Goal: Obtain resource: Obtain resource

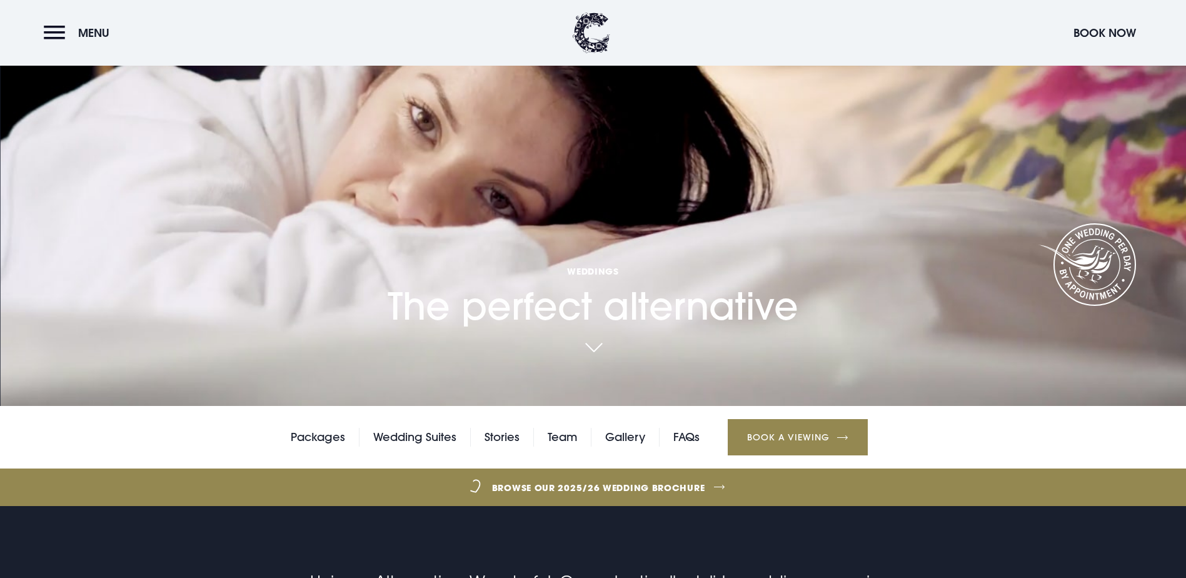
scroll to position [250, 0]
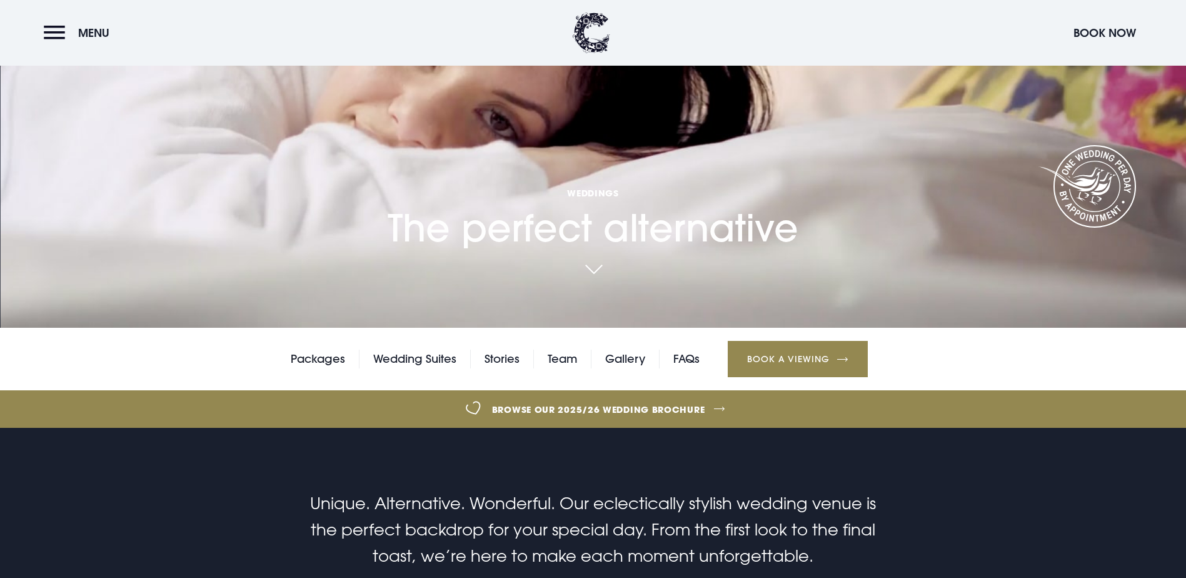
click at [318, 349] on link "Packages" at bounding box center [318, 358] width 54 height 19
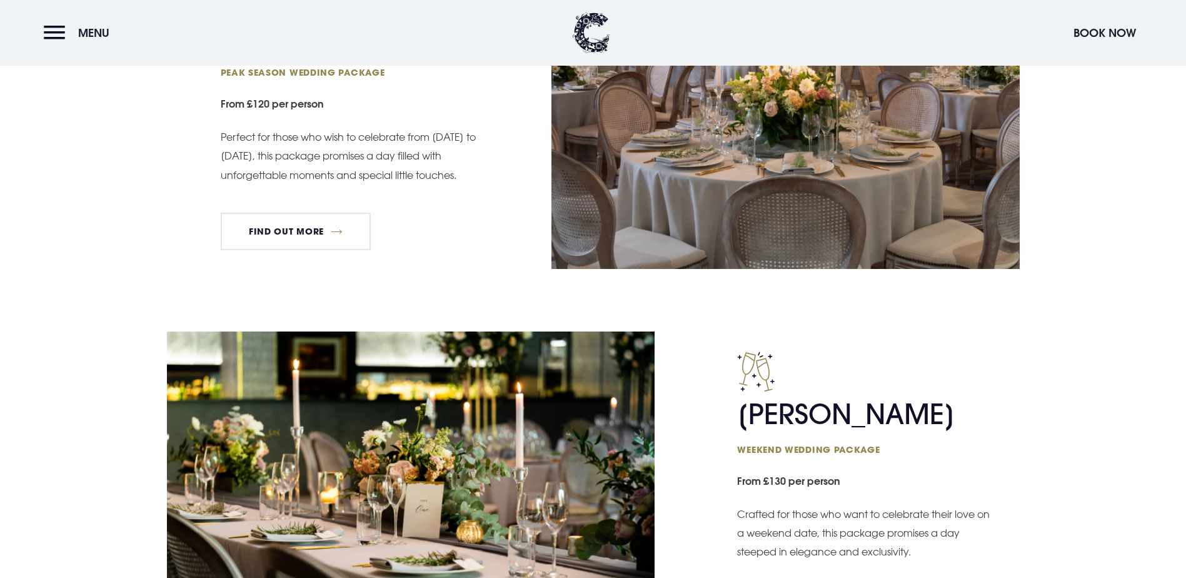
scroll to position [875, 0]
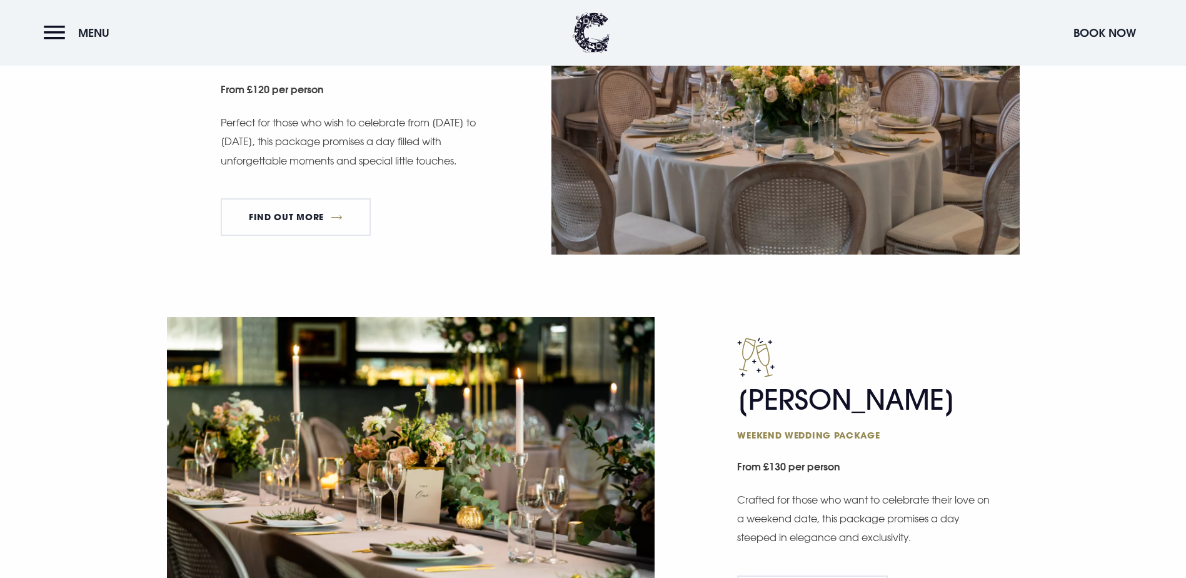
drag, startPoint x: 219, startPoint y: 142, endPoint x: 481, endPoint y: 301, distance: 306.6
click at [481, 254] on div "Truly Yours Peak season wedding package From £120 per person Perfect for those …" at bounding box center [593, 98] width 870 height 312
drag, startPoint x: 481, startPoint y: 301, endPoint x: 467, endPoint y: 344, distance: 45.3
click at [467, 246] on div "Truly Yours Peak season wedding package From £120 per person Perfect for those …" at bounding box center [352, 98] width 262 height 294
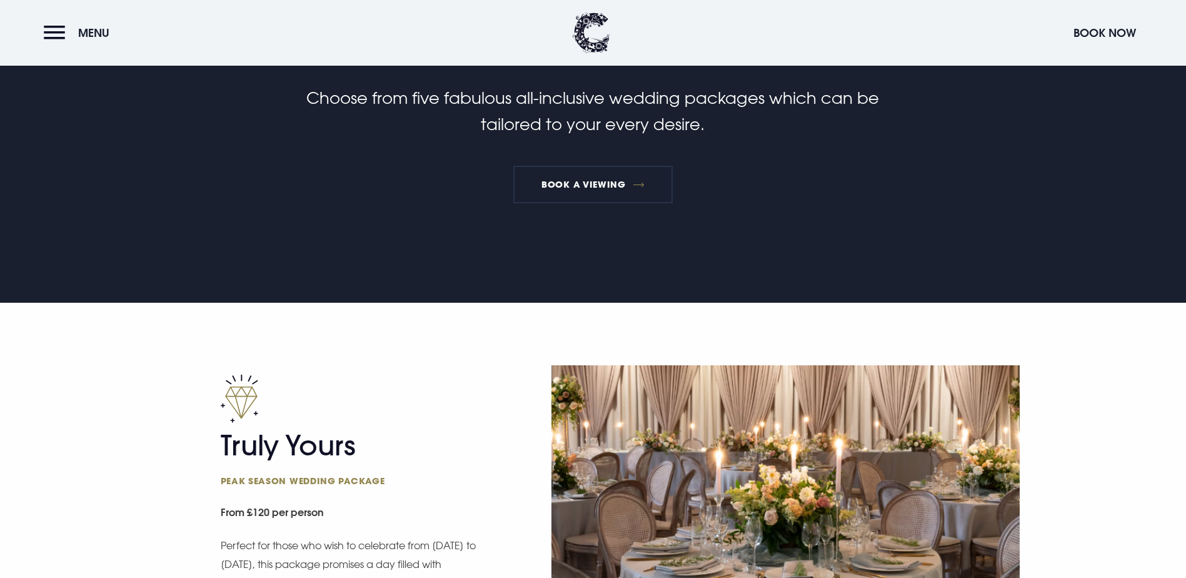
scroll to position [438, 0]
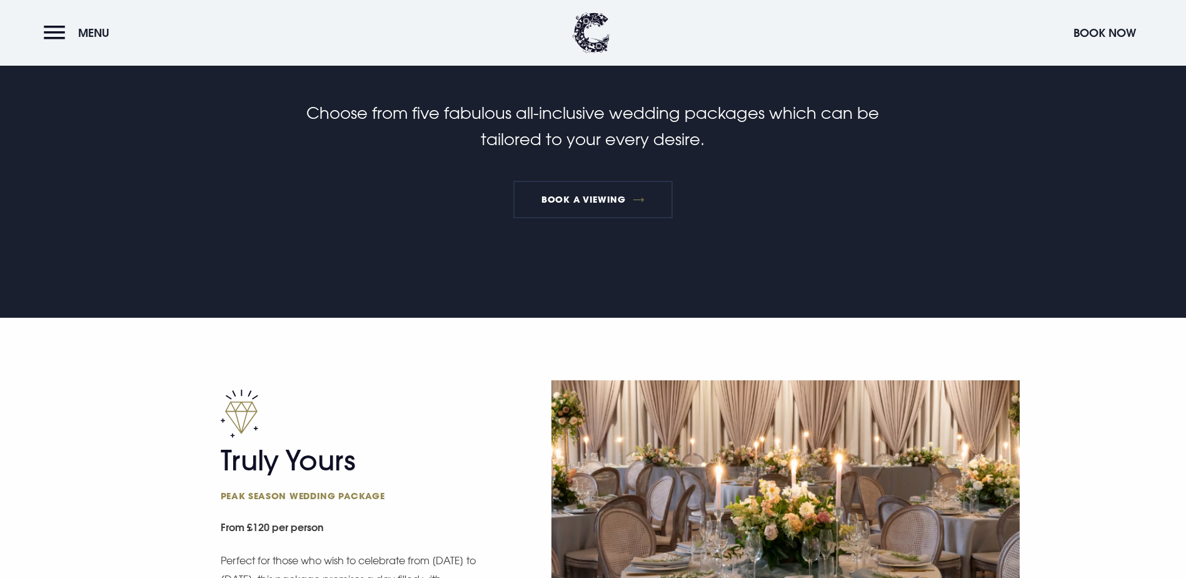
drag, startPoint x: 700, startPoint y: 144, endPoint x: 645, endPoint y: 184, distance: 67.6
click at [700, 43] on link "Browse our 2025/26 wedding brochure" at bounding box center [598, 19] width 2585 height 47
